Goal: Information Seeking & Learning: Learn about a topic

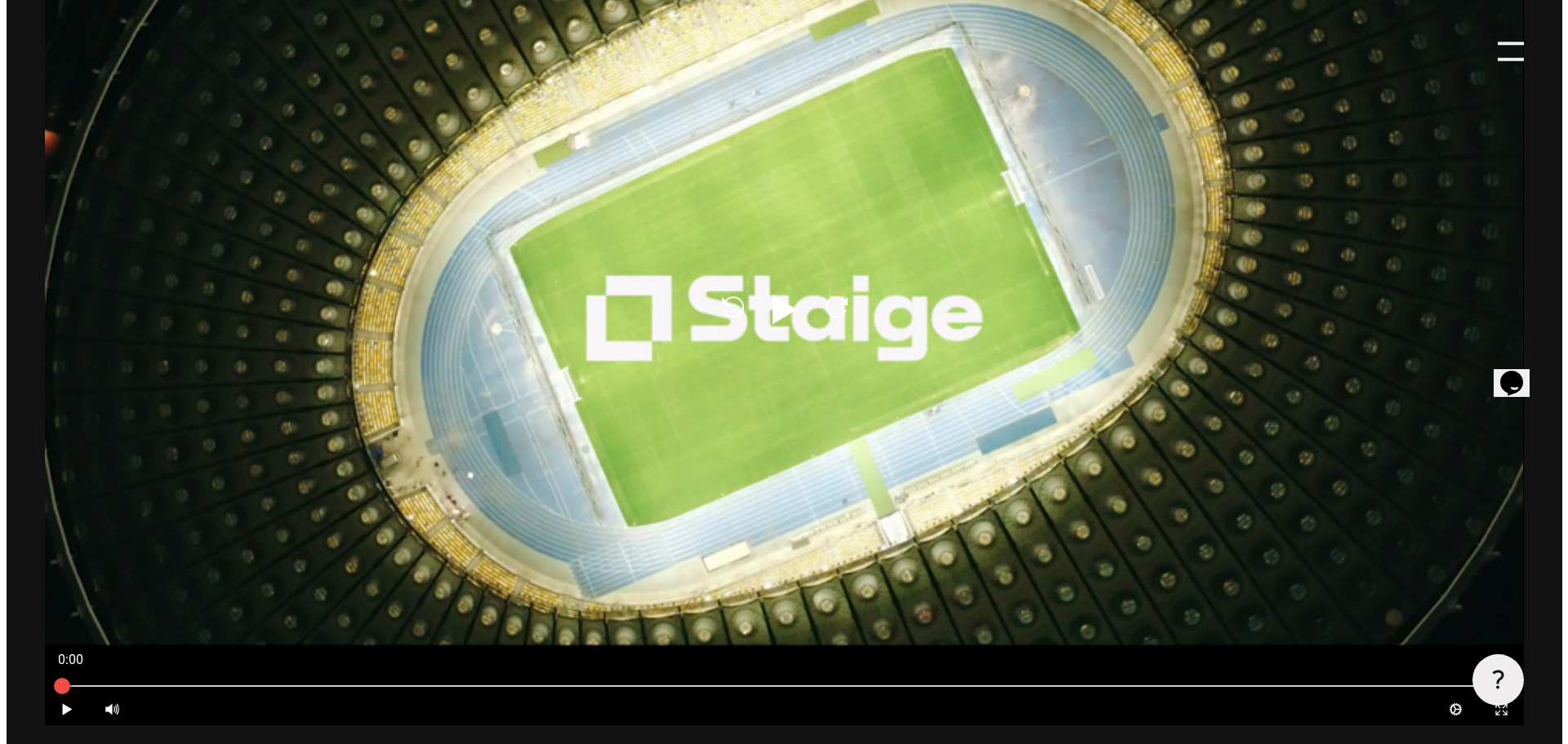
scroll to position [1225, 0]
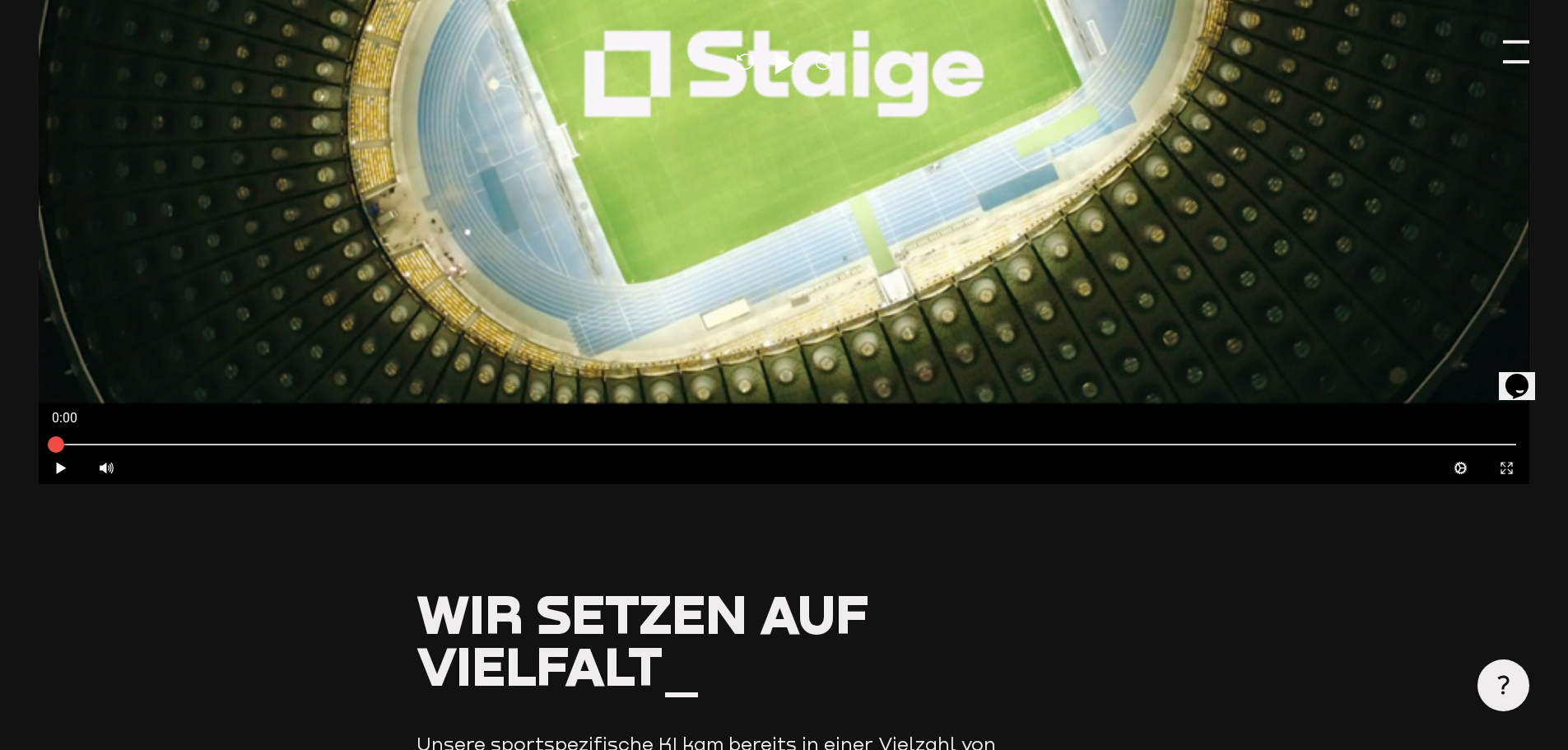
click at [1514, 53] on div at bounding box center [1516, 52] width 27 height 27
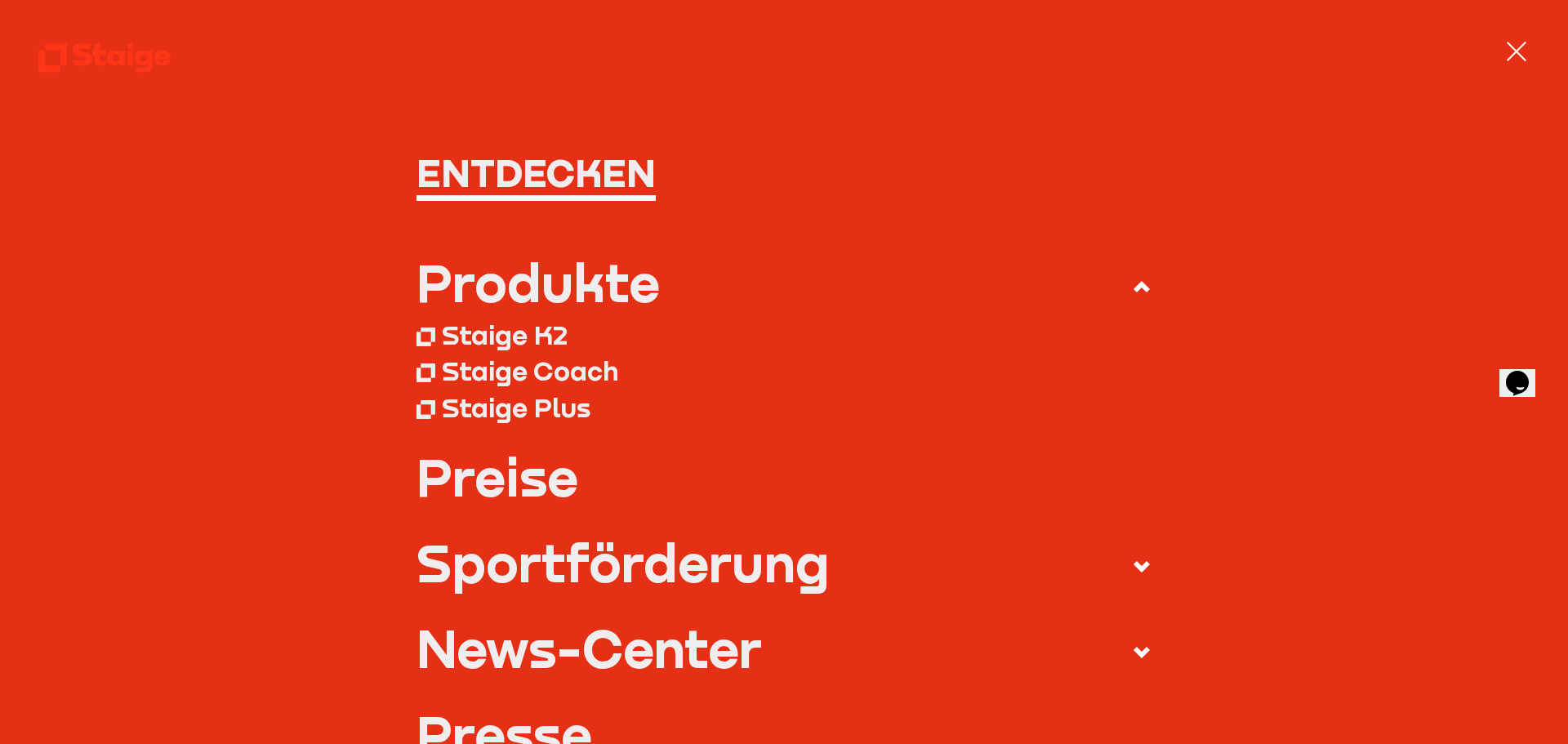
scroll to position [0, 0]
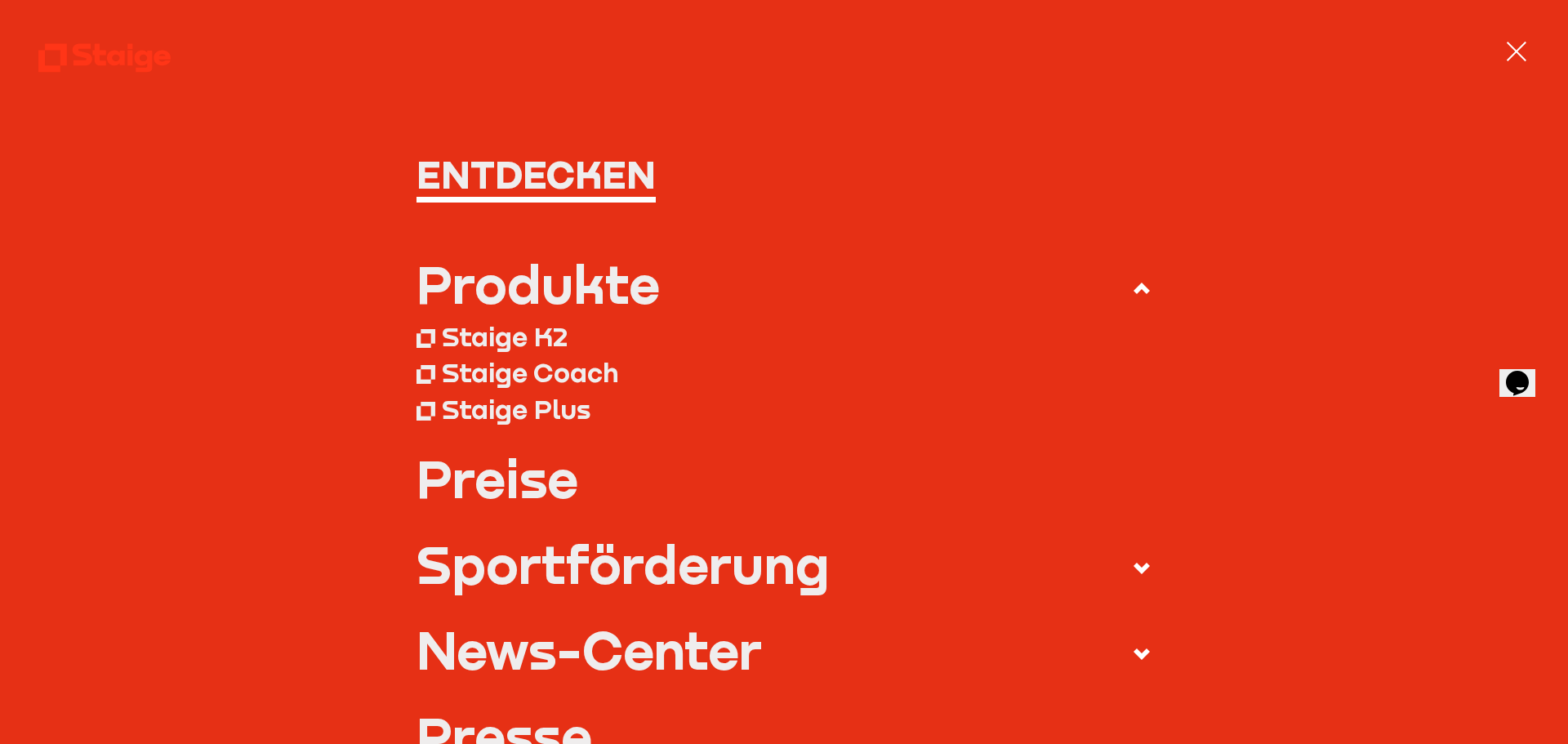
click at [528, 338] on div "Staige K2" at bounding box center [504, 336] width 126 height 33
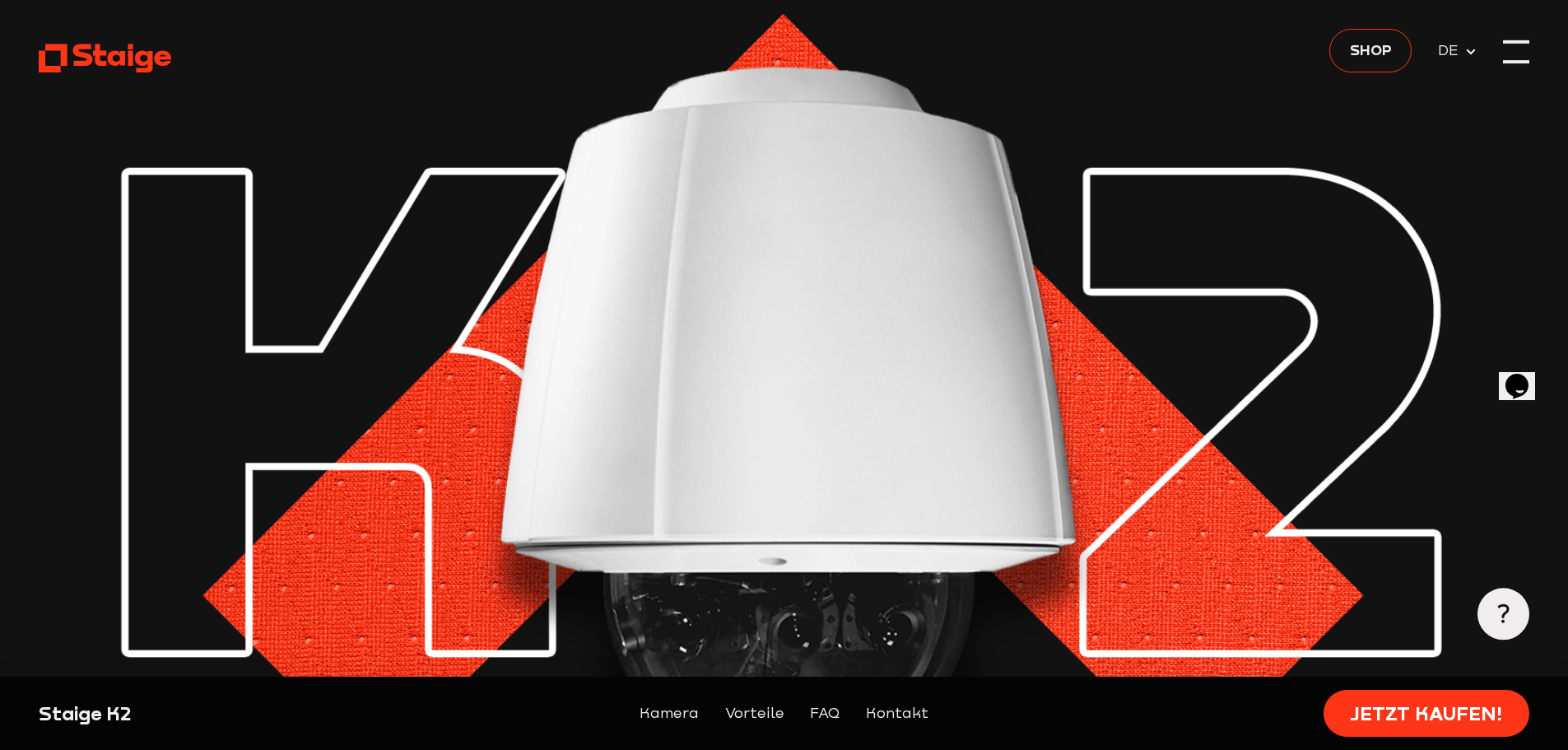
click at [1524, 59] on div at bounding box center [1516, 52] width 27 height 27
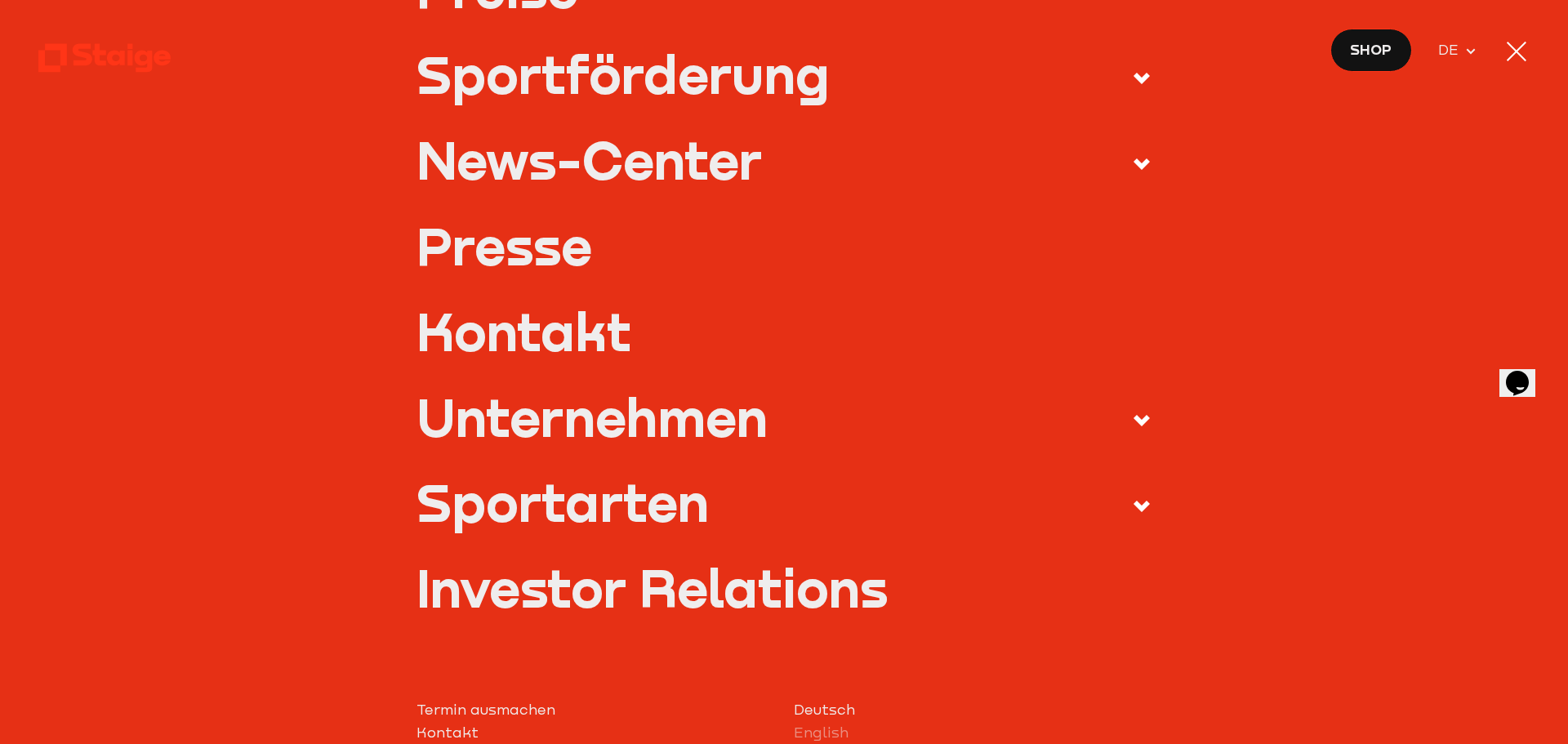
scroll to position [408, 0]
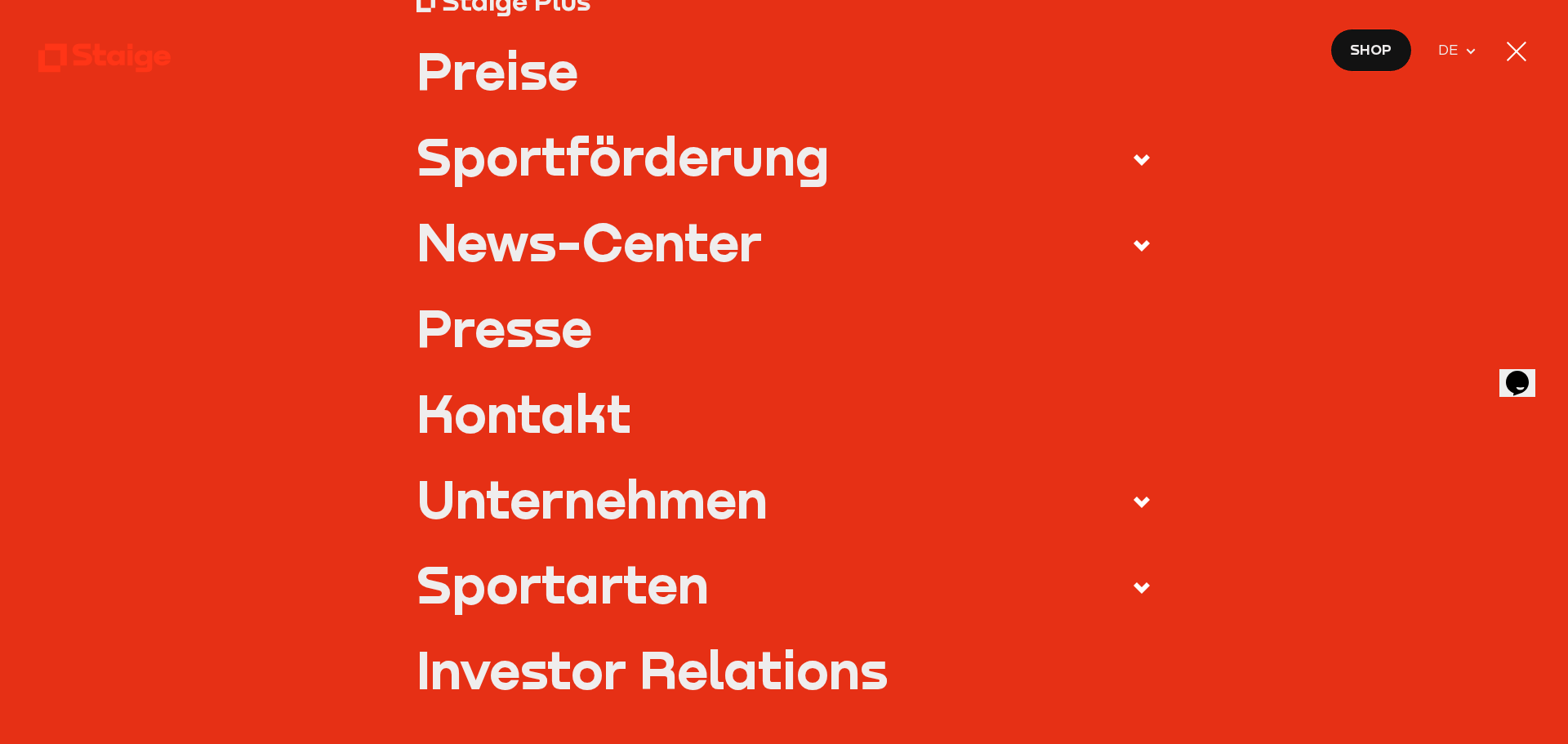
click at [585, 513] on div "Unternehmen" at bounding box center [592, 498] width 351 height 51
click at [0, 0] on input "Unternehmen" at bounding box center [0, 0] width 0 height 0
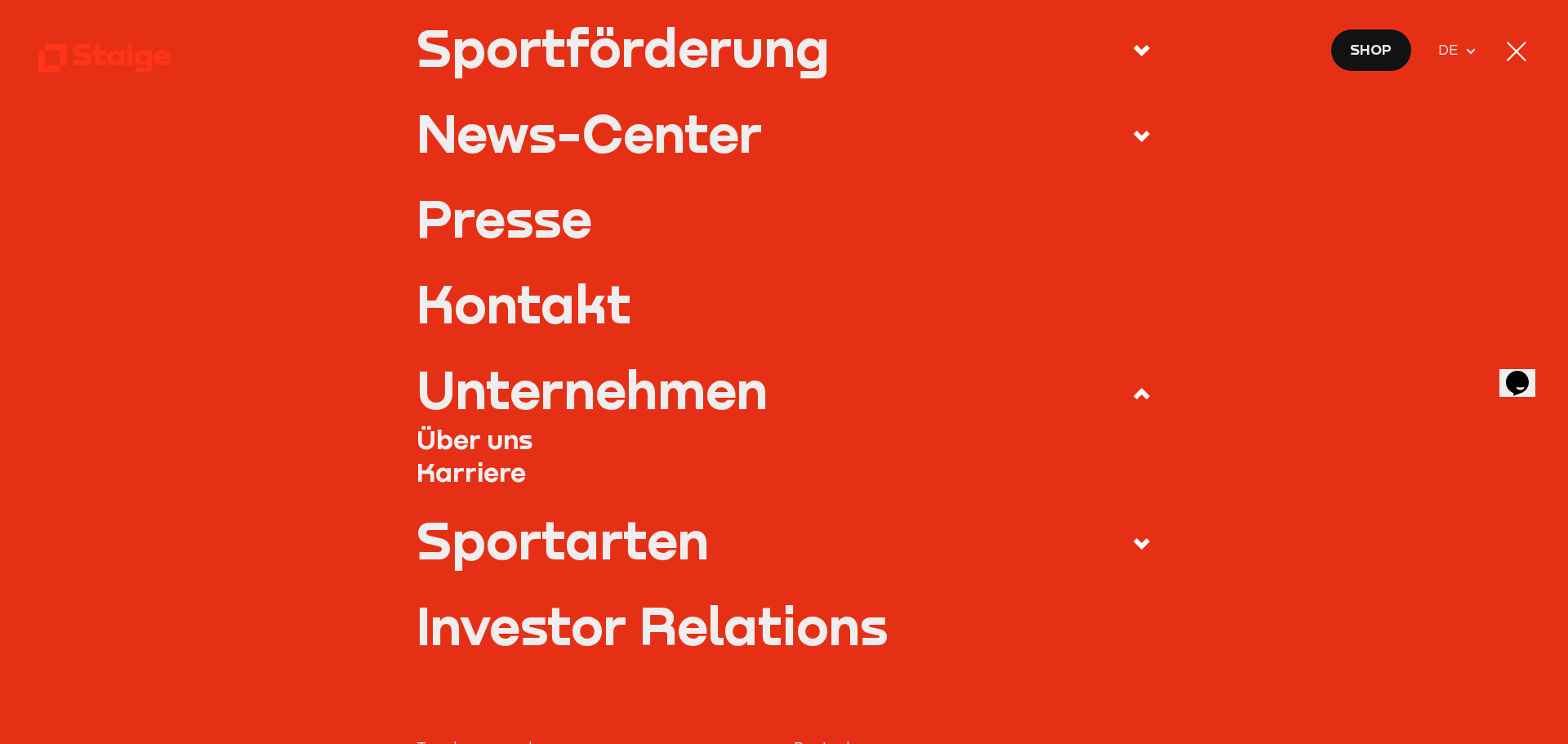
click at [591, 539] on div "Sportarten" at bounding box center [563, 539] width 293 height 51
click at [0, 0] on input "Sportarten" at bounding box center [0, 0] width 0 height 0
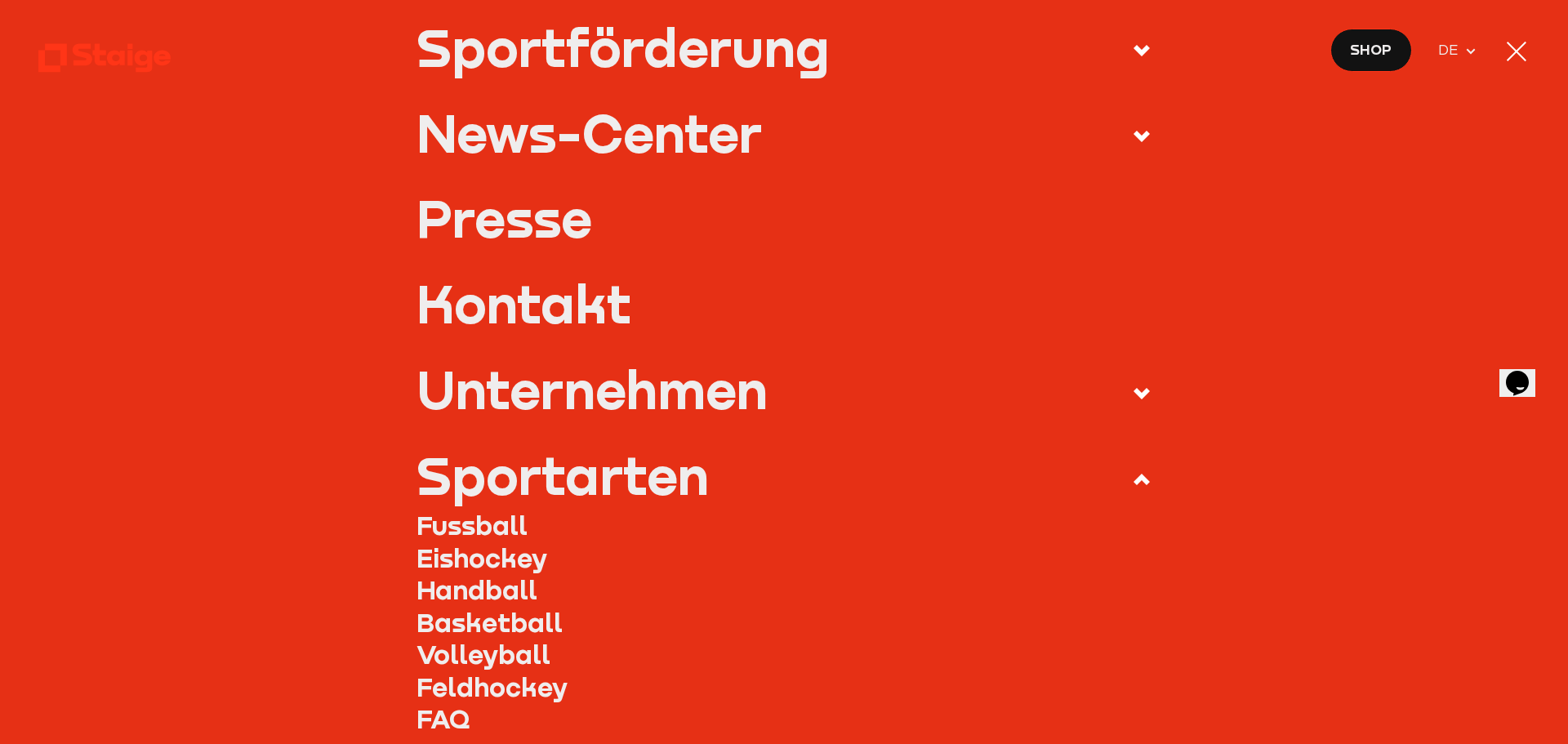
scroll to position [653, 0]
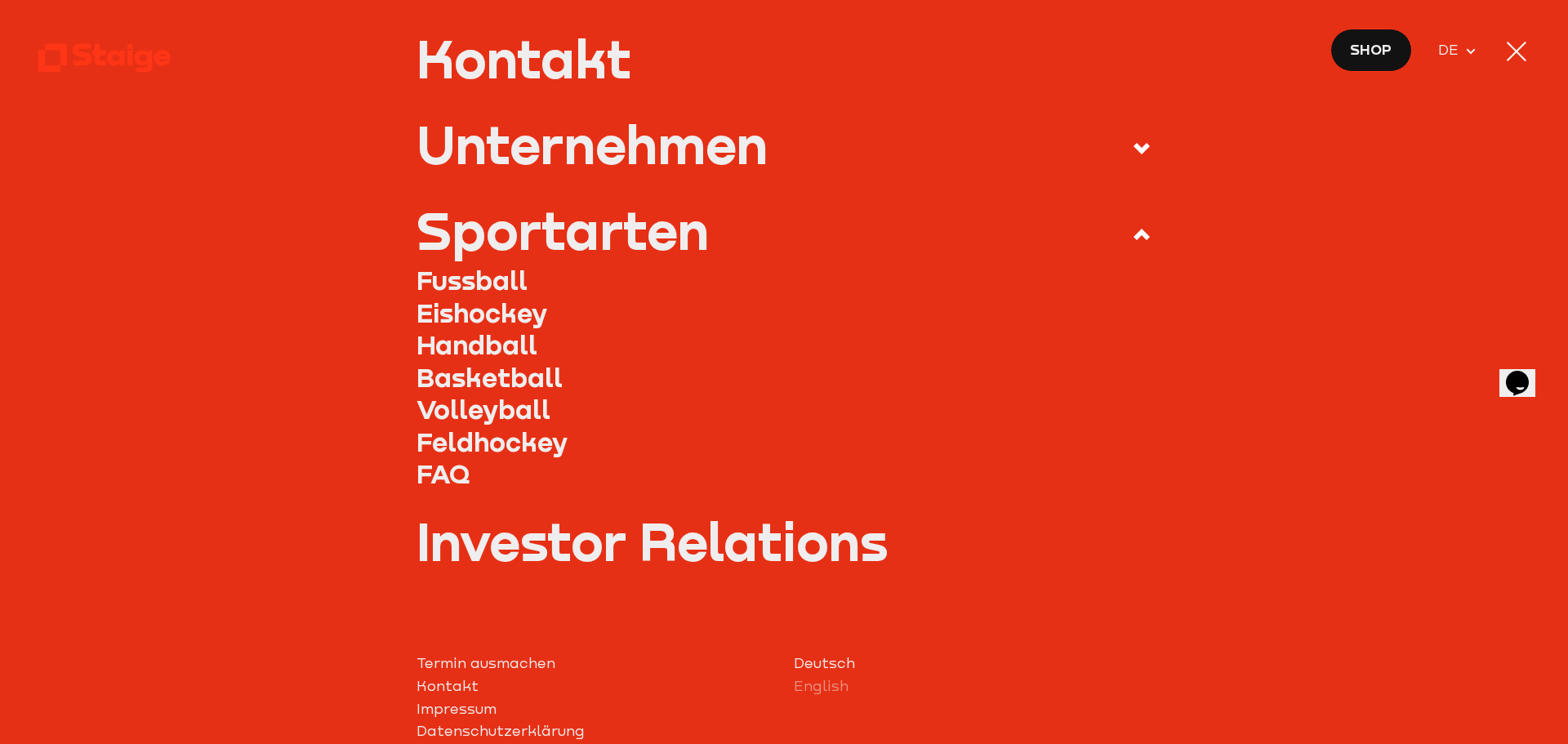
click at [504, 278] on link "Fussball" at bounding box center [785, 280] width 736 height 33
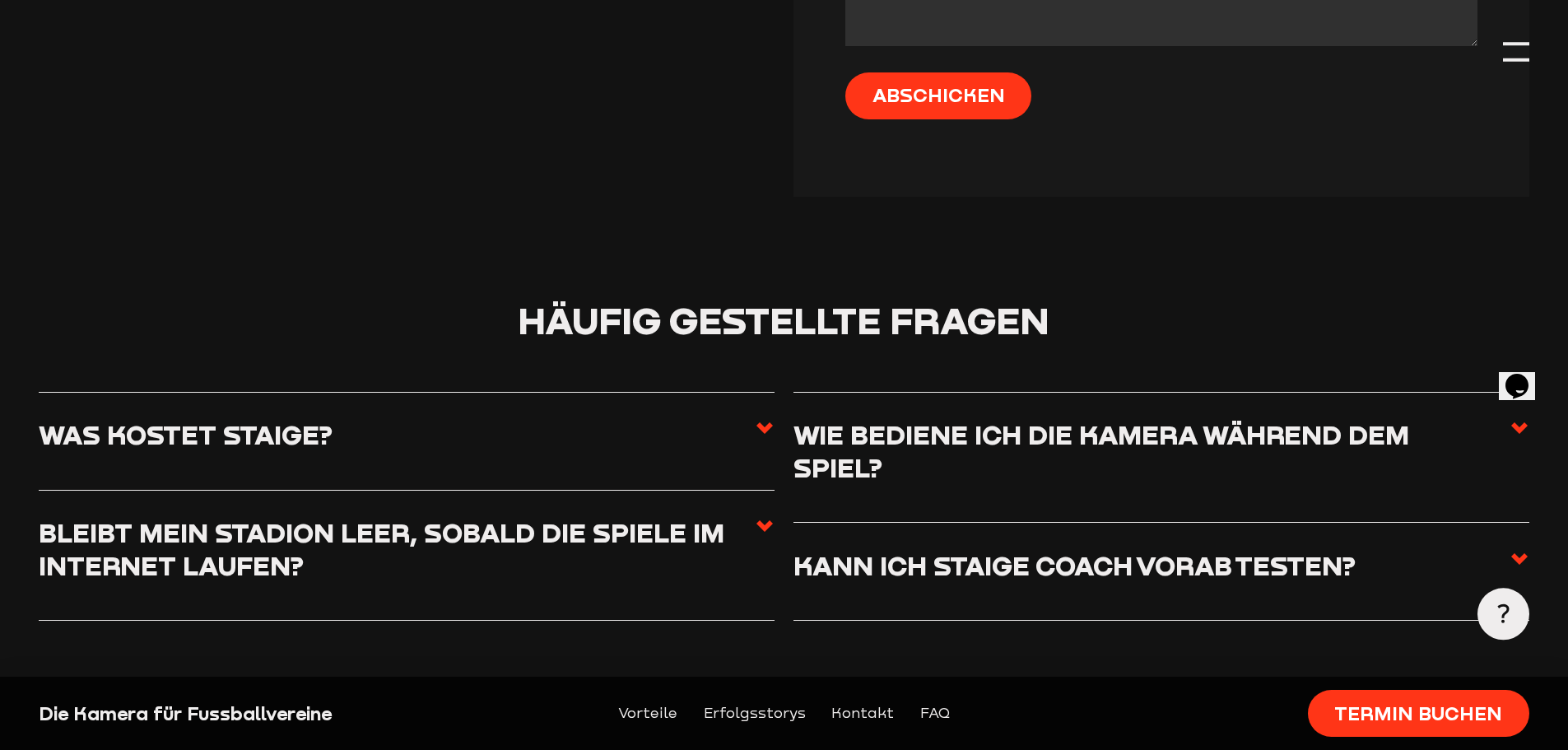
scroll to position [7328, 0]
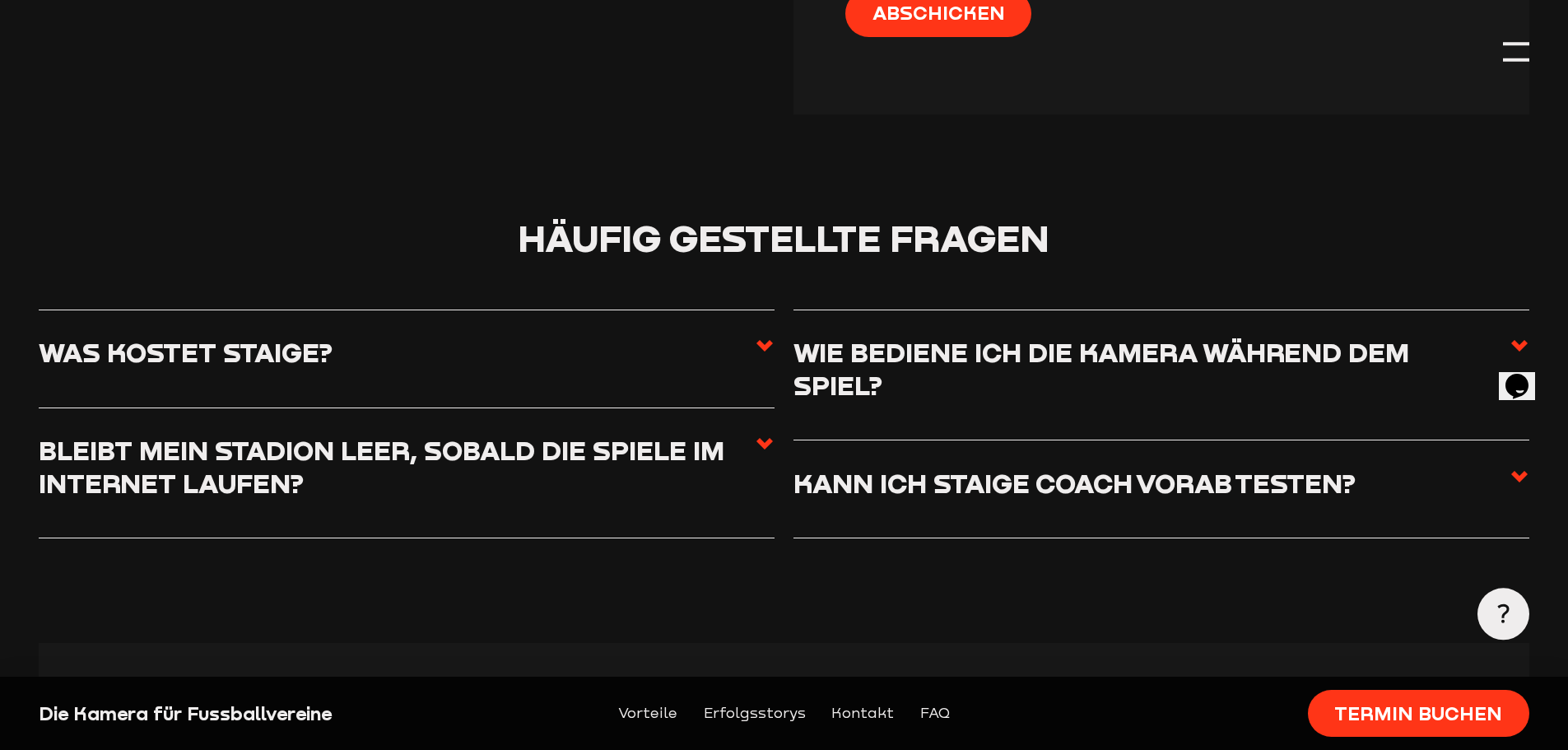
click at [563, 373] on label "Was kostet Staige?" at bounding box center [406, 358] width 735 height 45
click at [0, 0] on input "Was kostet Staige?" at bounding box center [0, 0] width 0 height 0
